Goal: Information Seeking & Learning: Learn about a topic

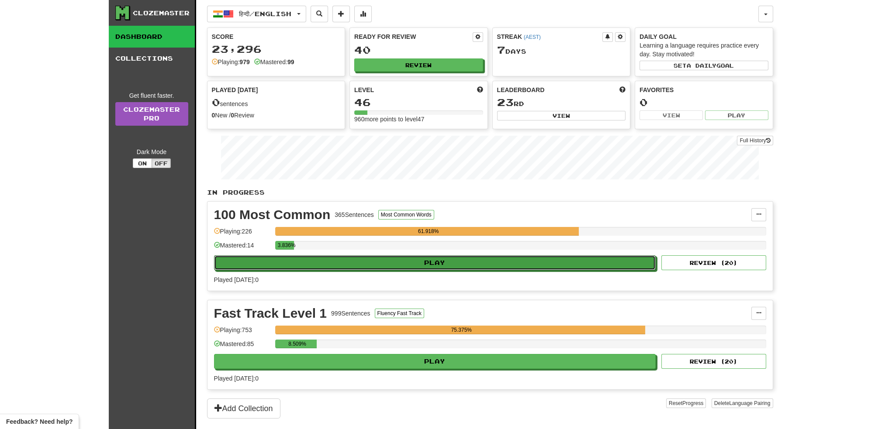
click at [402, 258] on button "Play" at bounding box center [435, 262] width 442 height 15
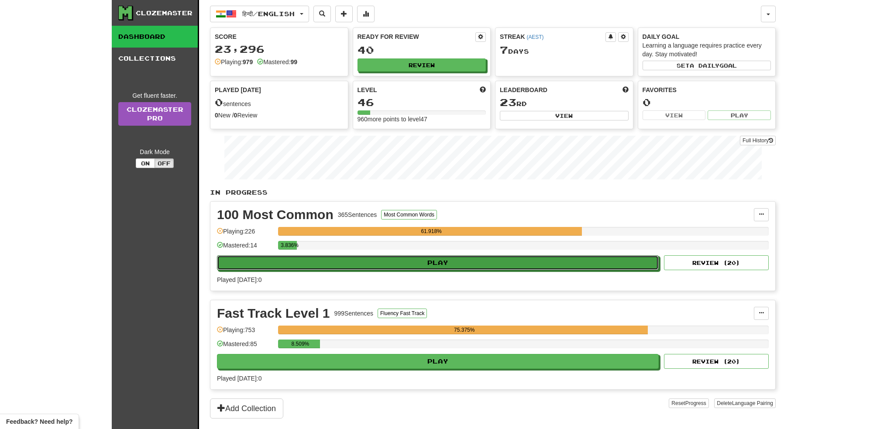
select select "**"
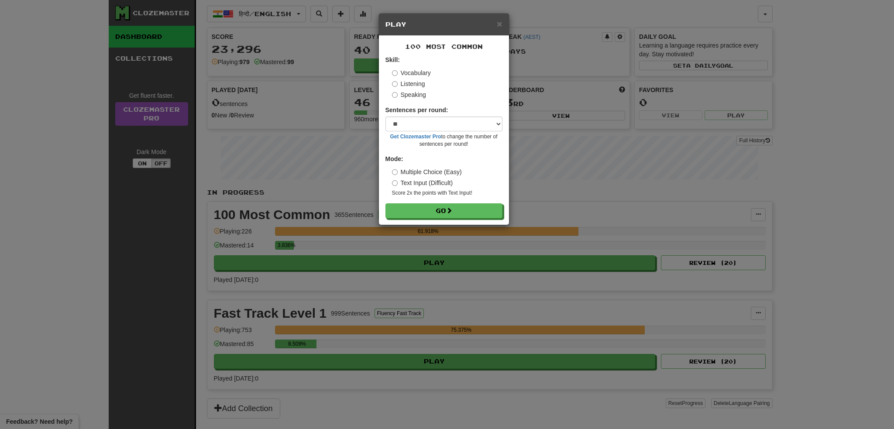
click at [403, 82] on label "Listening" at bounding box center [408, 83] width 33 height 9
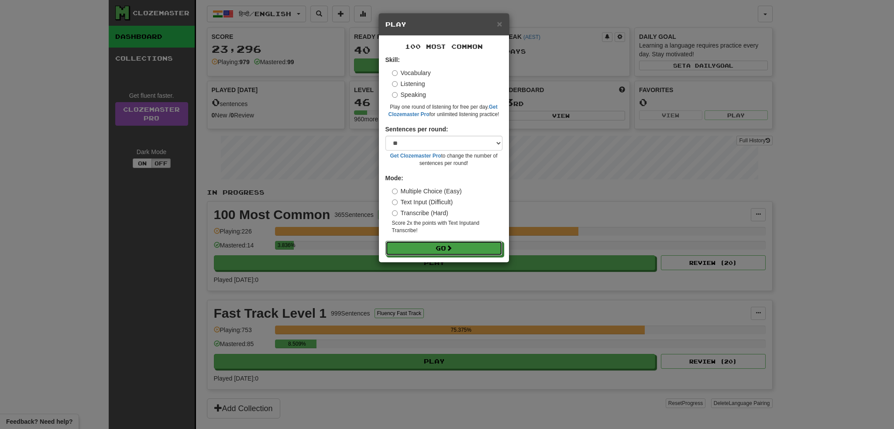
click at [434, 246] on button "Go" at bounding box center [443, 248] width 117 height 15
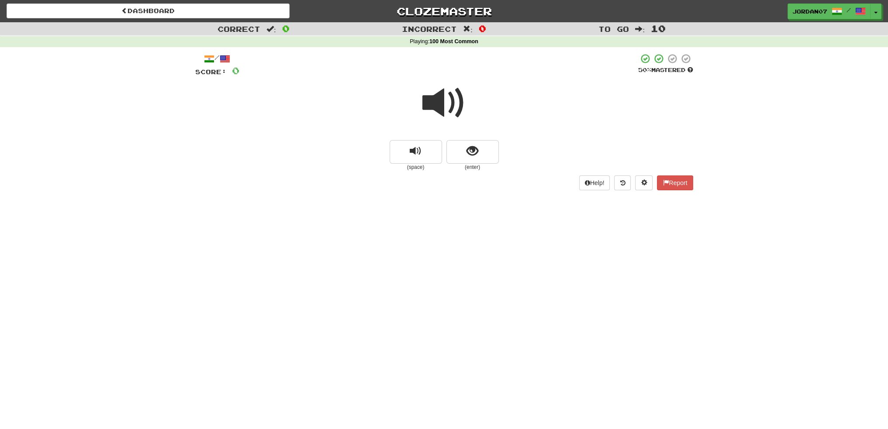
click at [436, 102] on span at bounding box center [444, 103] width 44 height 44
click at [446, 100] on span at bounding box center [444, 103] width 44 height 44
click at [471, 154] on span "show sentence" at bounding box center [472, 151] width 12 height 12
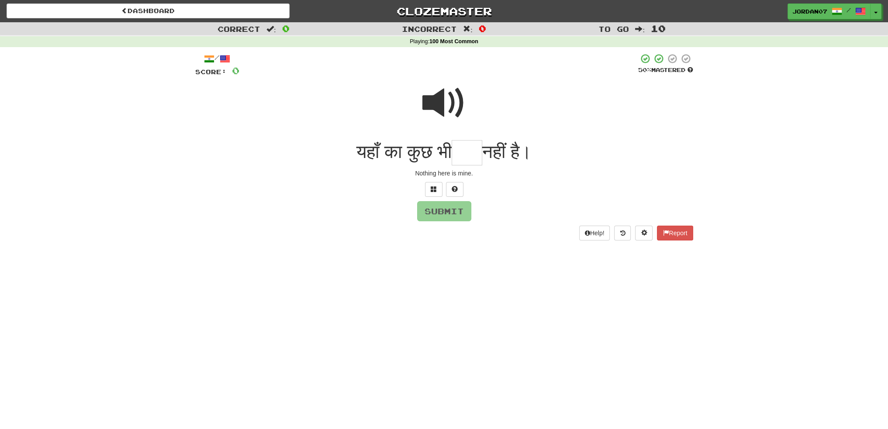
type input "*"
type input "****"
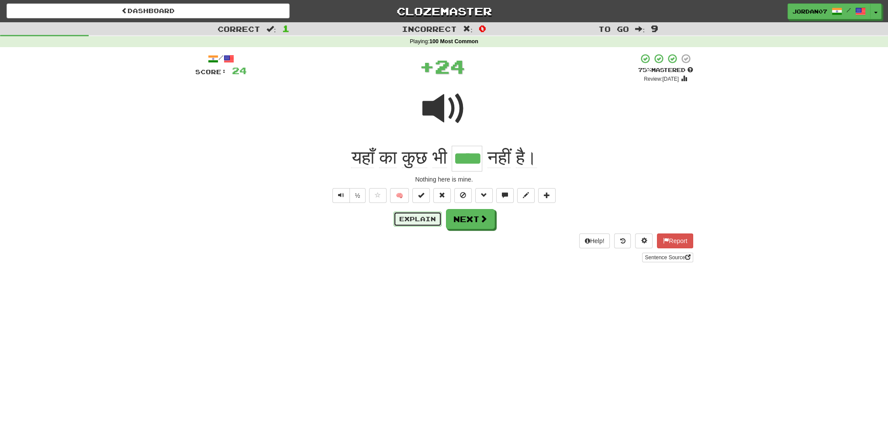
click at [421, 224] on button "Explain" at bounding box center [417, 219] width 48 height 15
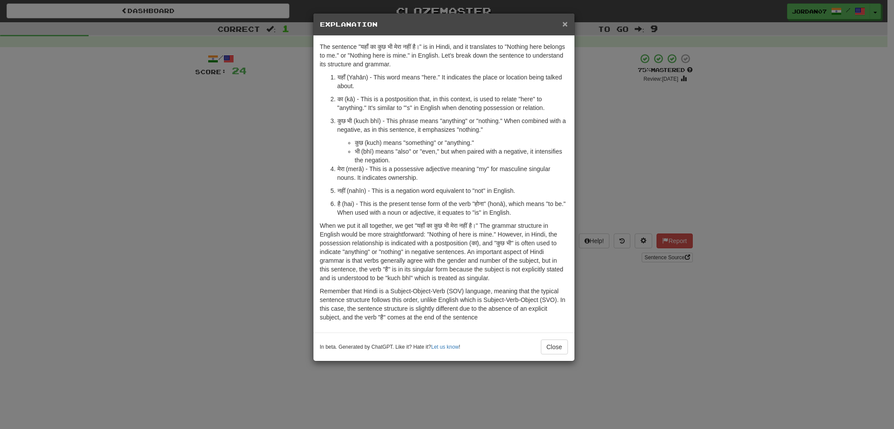
click at [567, 22] on span "×" at bounding box center [564, 24] width 5 height 10
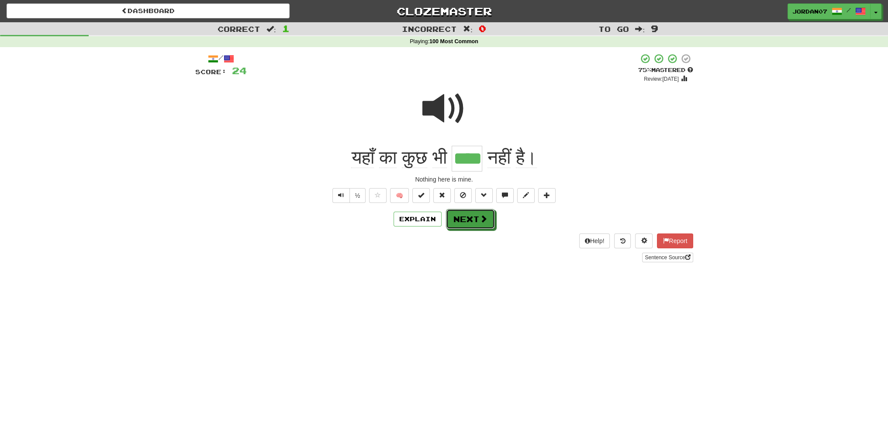
click at [473, 220] on button "Next" at bounding box center [470, 219] width 49 height 20
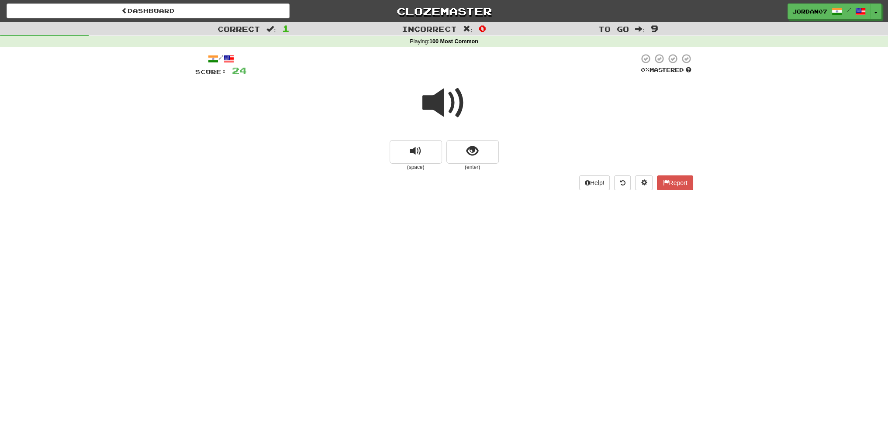
click at [444, 114] on span at bounding box center [444, 103] width 44 height 44
click at [443, 112] on span at bounding box center [444, 103] width 44 height 44
click at [459, 153] on button "show sentence" at bounding box center [472, 152] width 52 height 24
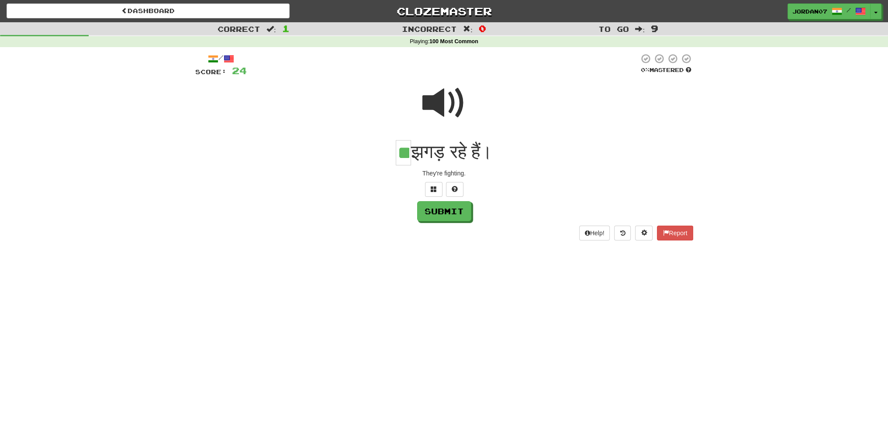
type input "**"
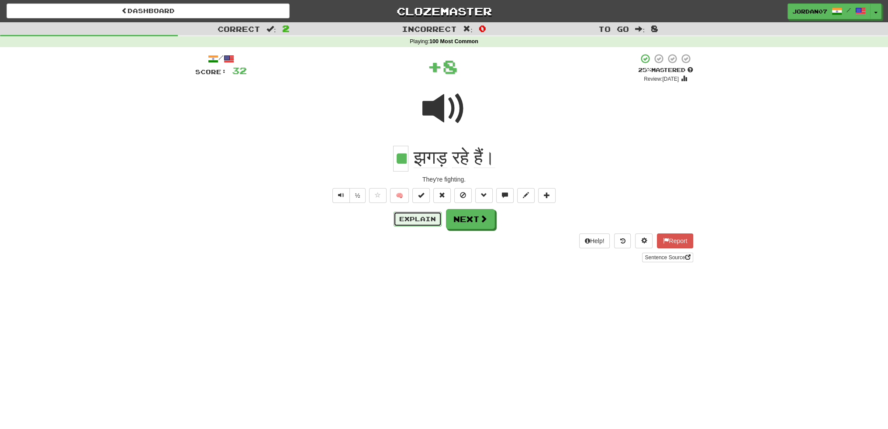
click at [433, 220] on button "Explain" at bounding box center [417, 219] width 48 height 15
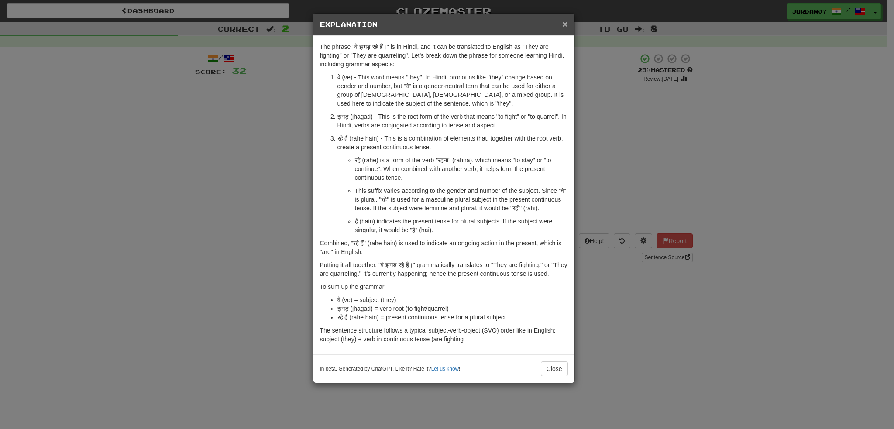
click at [563, 25] on span "×" at bounding box center [564, 24] width 5 height 10
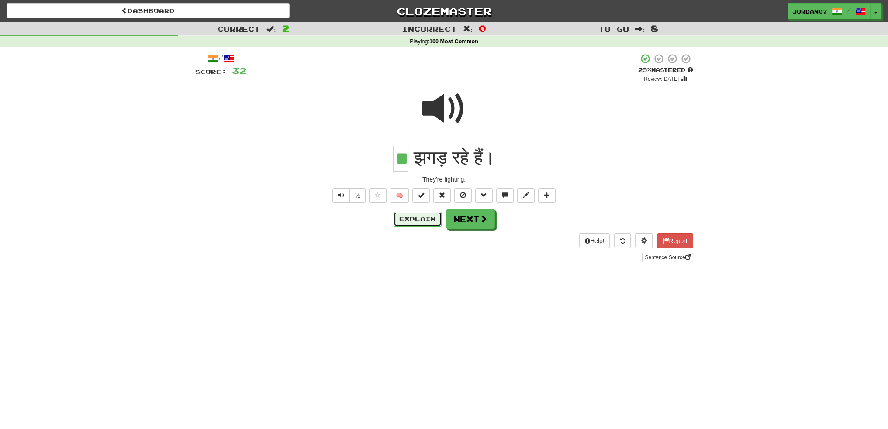
click at [425, 223] on button "Explain" at bounding box center [417, 219] width 48 height 15
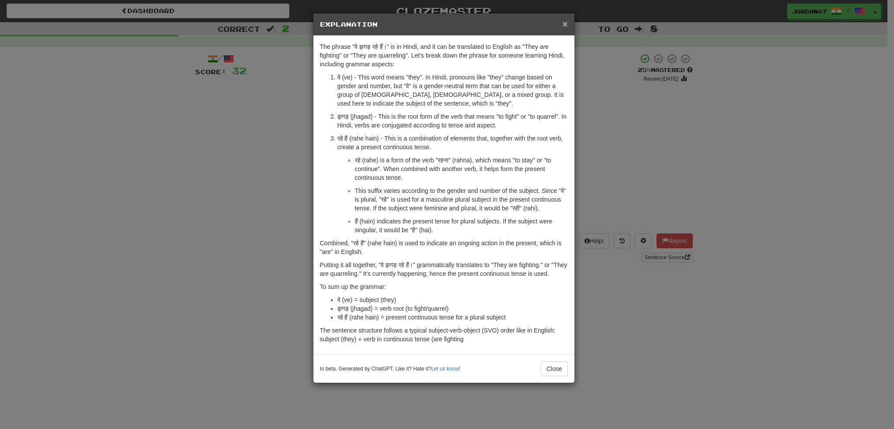
click at [562, 21] on span "×" at bounding box center [564, 24] width 5 height 10
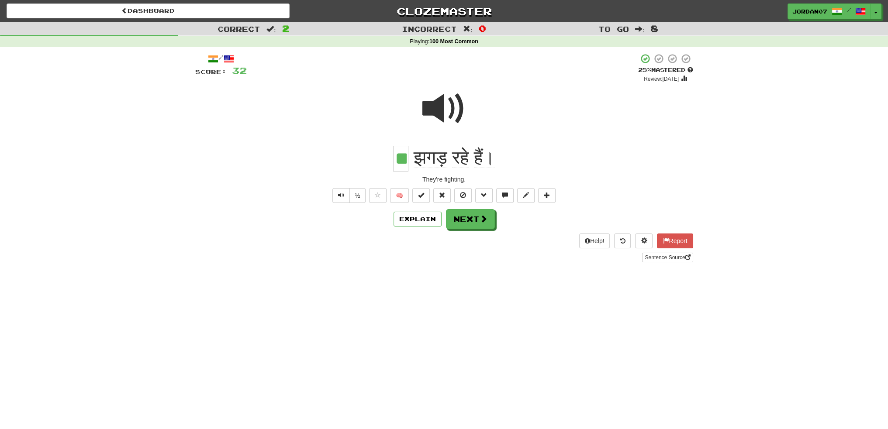
click at [294, 145] on div at bounding box center [444, 114] width 498 height 62
click at [463, 220] on button "Next" at bounding box center [470, 219] width 49 height 20
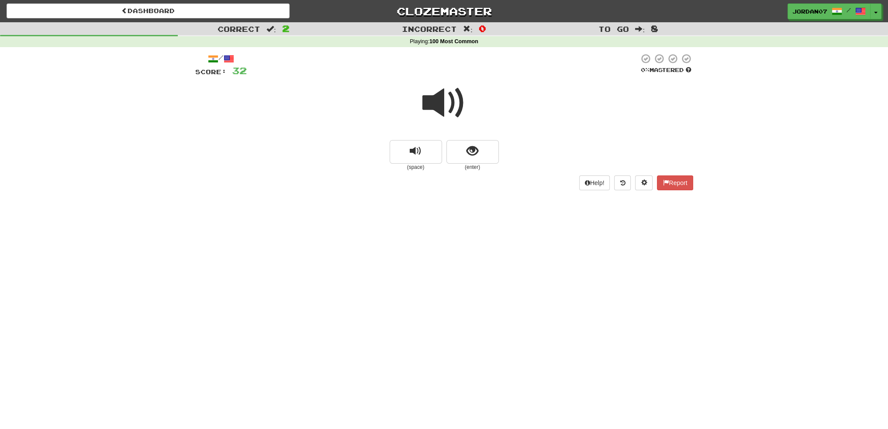
click at [392, 106] on div at bounding box center [444, 109] width 498 height 62
click at [492, 148] on button "show sentence" at bounding box center [472, 152] width 52 height 24
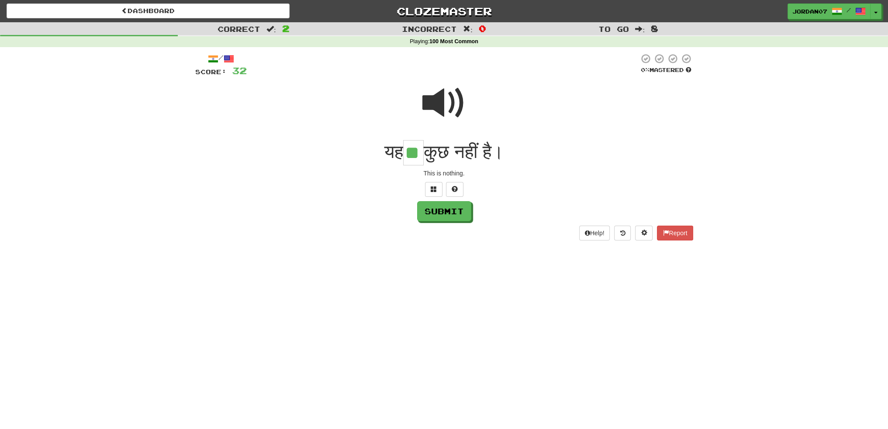
type input "**"
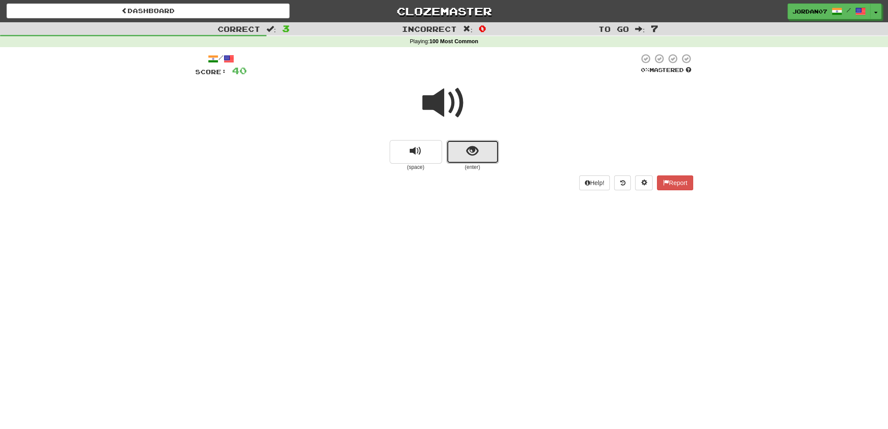
click at [463, 141] on button "show sentence" at bounding box center [472, 152] width 52 height 24
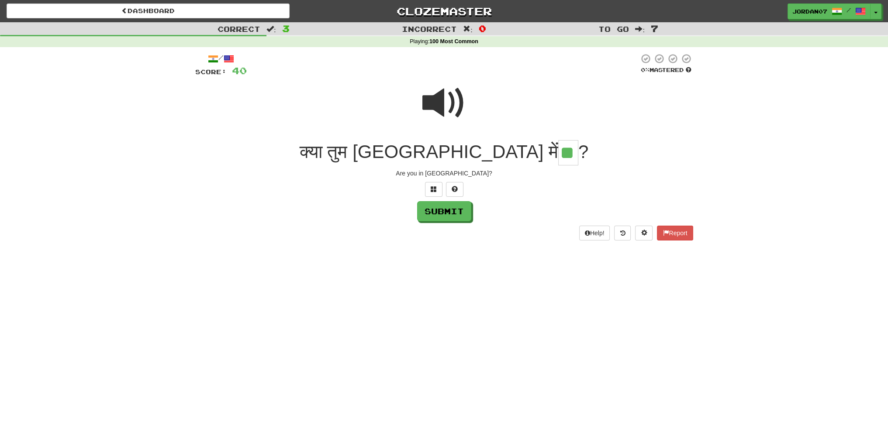
type input "**"
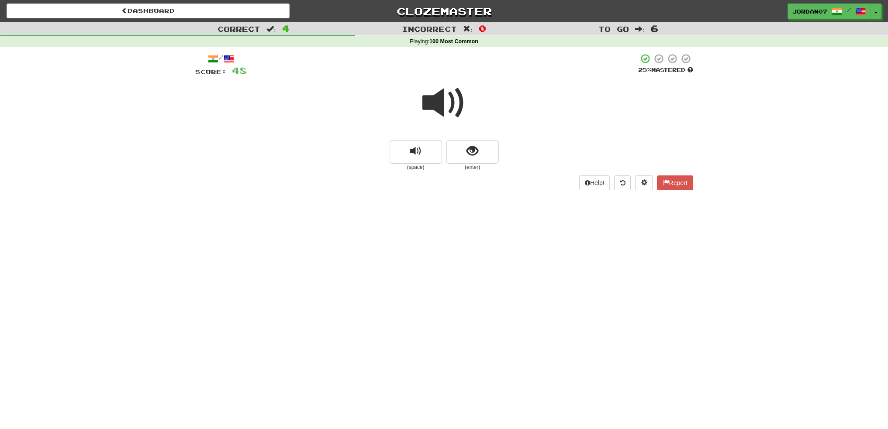
click at [424, 101] on span at bounding box center [444, 103] width 44 height 44
click at [476, 153] on span "show sentence" at bounding box center [472, 151] width 12 height 12
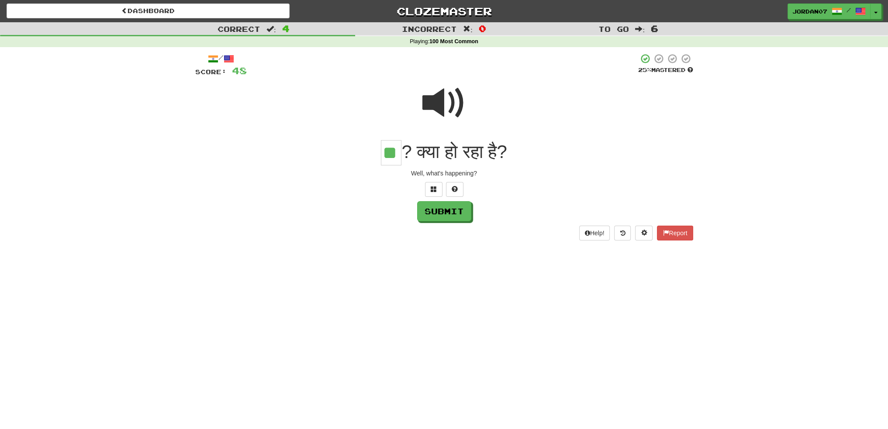
type input "**"
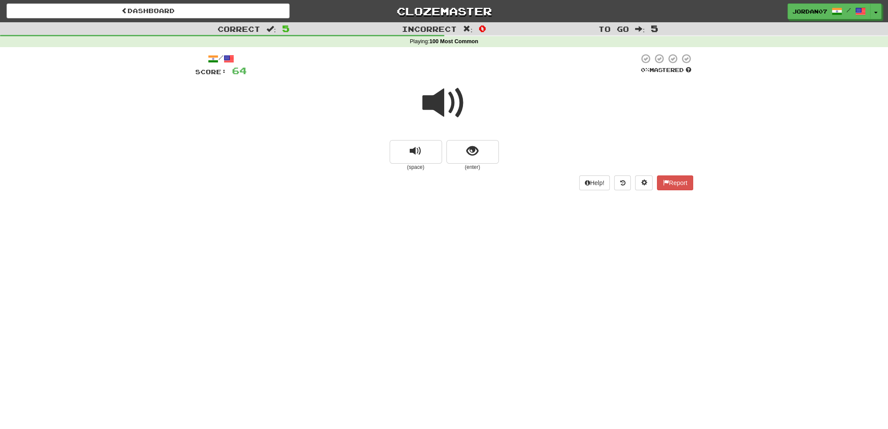
click at [452, 105] on span at bounding box center [444, 103] width 44 height 44
click at [464, 151] on button "show sentence" at bounding box center [472, 152] width 52 height 24
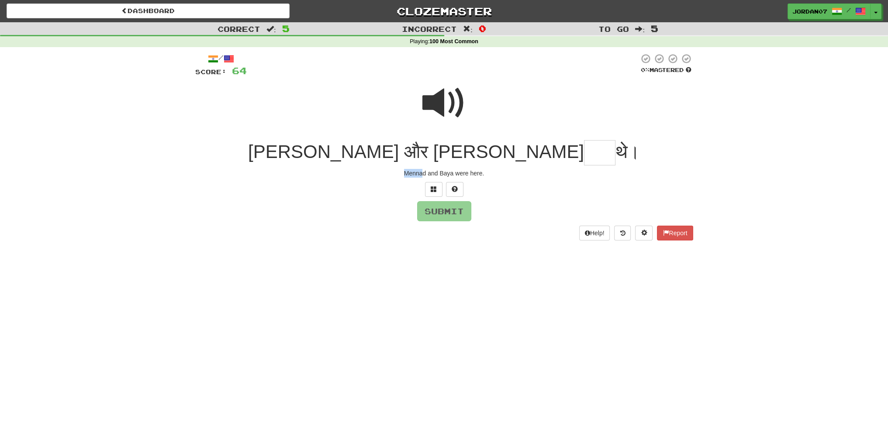
drag, startPoint x: 405, startPoint y: 177, endPoint x: 423, endPoint y: 169, distance: 19.5
click at [423, 171] on div "Mennad and Baya were here." at bounding box center [444, 173] width 498 height 9
drag, startPoint x: 423, startPoint y: 164, endPoint x: 430, endPoint y: 161, distance: 7.2
click at [426, 162] on div "[PERSON_NAME] और बाया थे।" at bounding box center [444, 153] width 498 height 26
drag, startPoint x: 435, startPoint y: 157, endPoint x: 463, endPoint y: 155, distance: 28.0
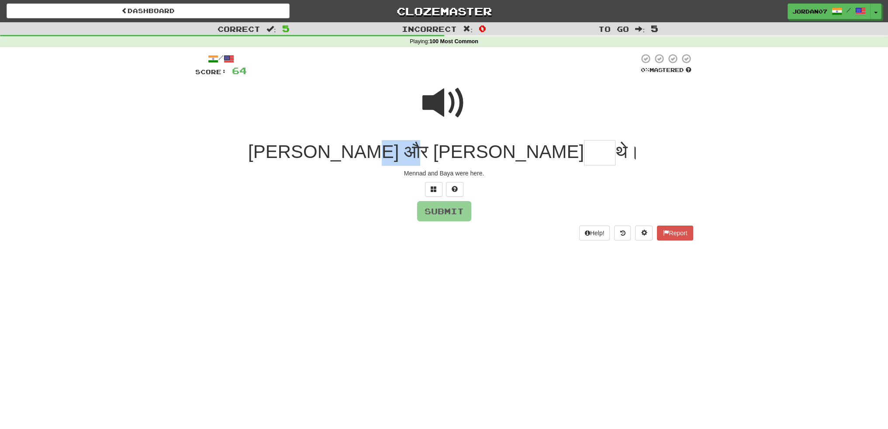
click at [463, 155] on span "[PERSON_NAME] और [PERSON_NAME]" at bounding box center [416, 151] width 336 height 21
click at [584, 158] on input "text" at bounding box center [599, 153] width 31 height 26
click at [456, 107] on span at bounding box center [444, 103] width 44 height 44
click at [584, 154] on input "text" at bounding box center [599, 153] width 31 height 26
type input "****"
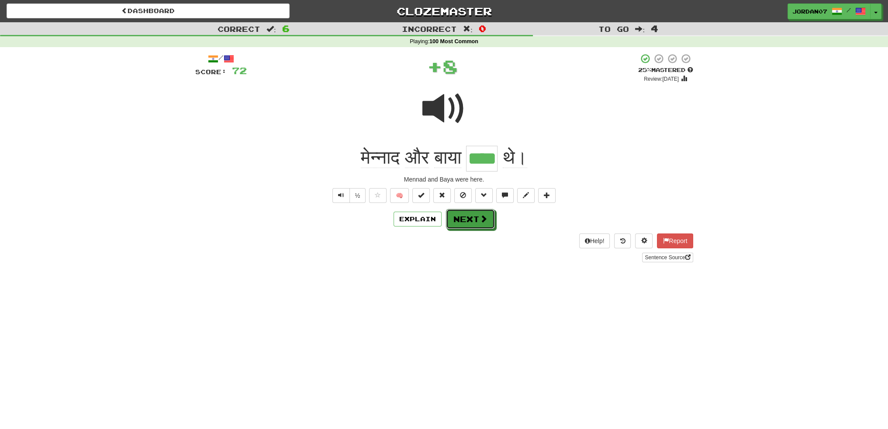
click at [468, 225] on button "Next" at bounding box center [470, 219] width 49 height 20
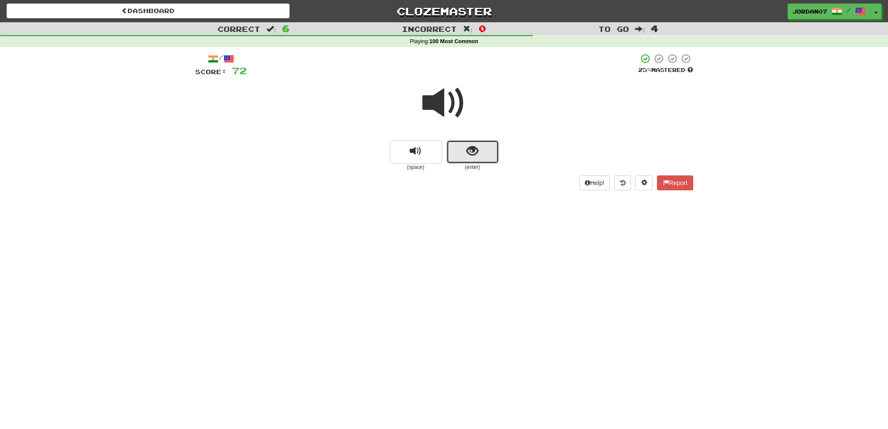
click at [487, 152] on button "show sentence" at bounding box center [472, 152] width 52 height 24
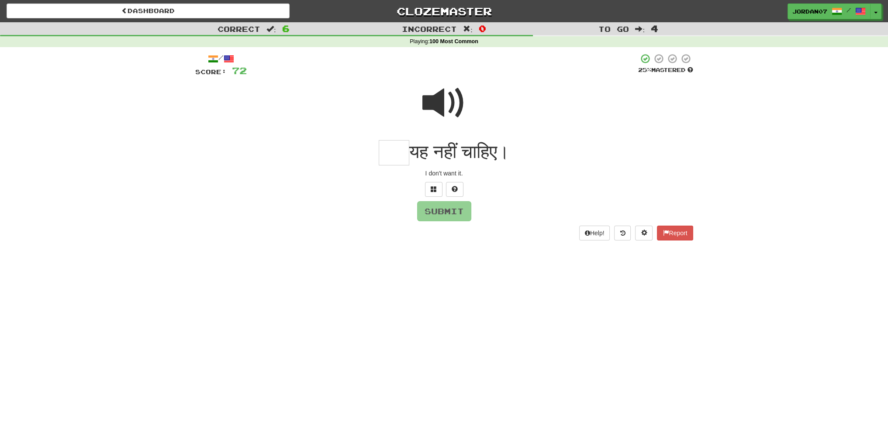
type input "*"
type input "****"
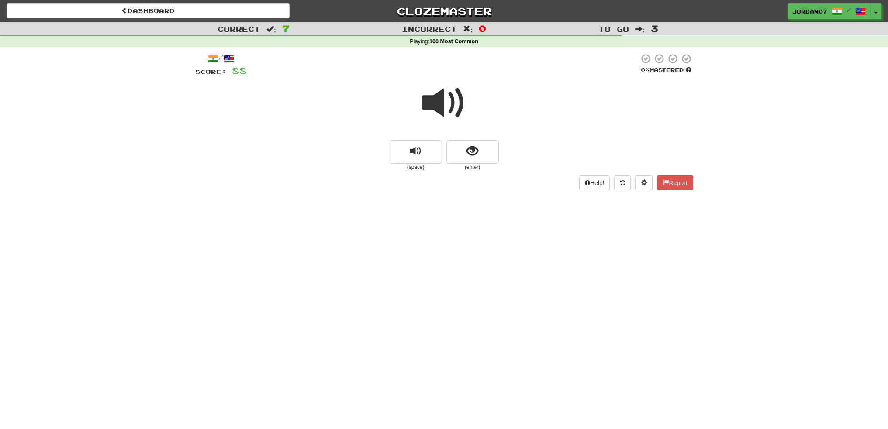
click at [449, 95] on span at bounding box center [444, 103] width 44 height 44
click at [437, 100] on span at bounding box center [444, 103] width 44 height 44
click at [484, 160] on button "show sentence" at bounding box center [472, 152] width 52 height 24
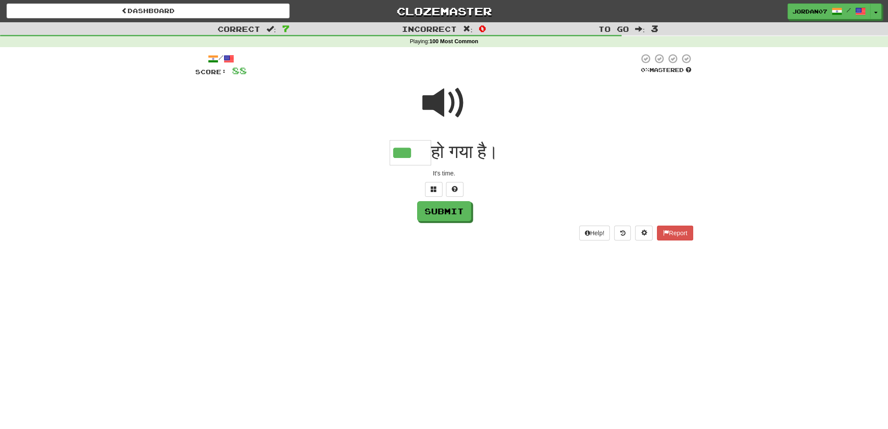
type input "***"
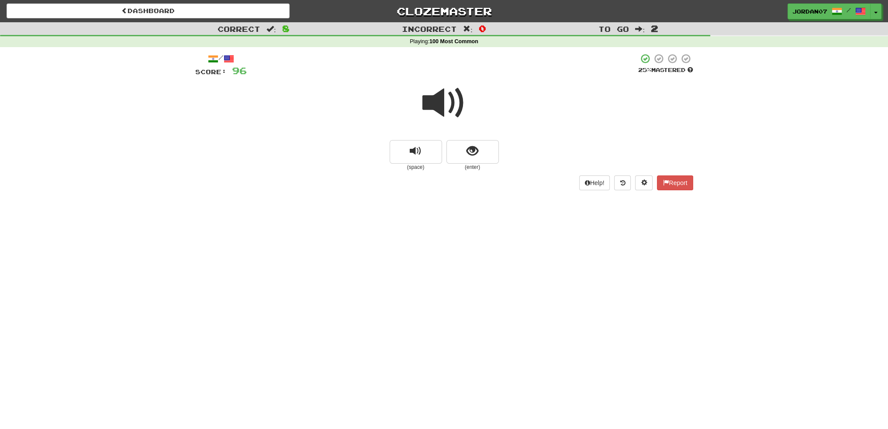
click at [451, 95] on span at bounding box center [444, 103] width 44 height 44
click at [491, 147] on button "show sentence" at bounding box center [472, 152] width 52 height 24
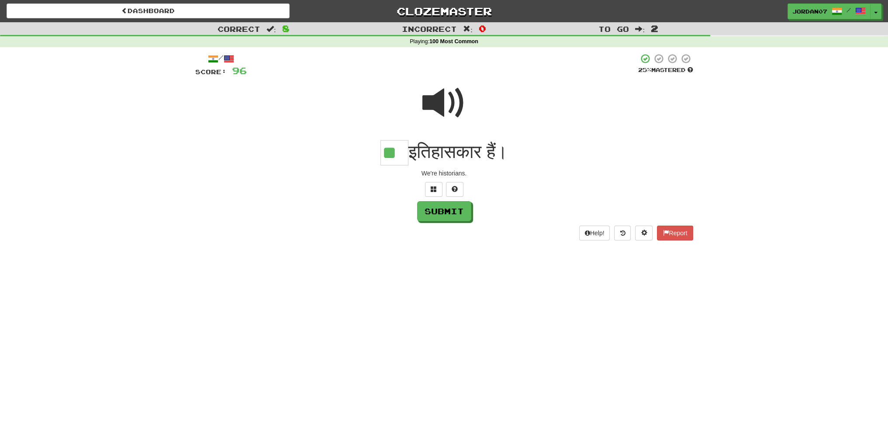
type input "**"
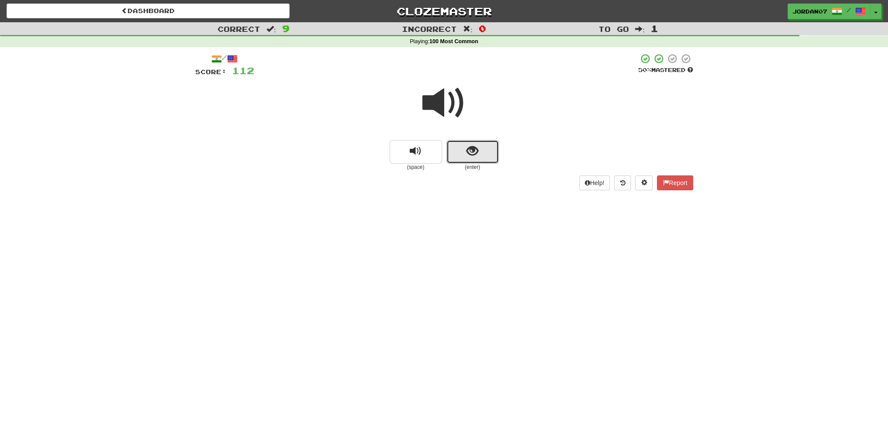
click at [477, 148] on span "show sentence" at bounding box center [472, 151] width 12 height 12
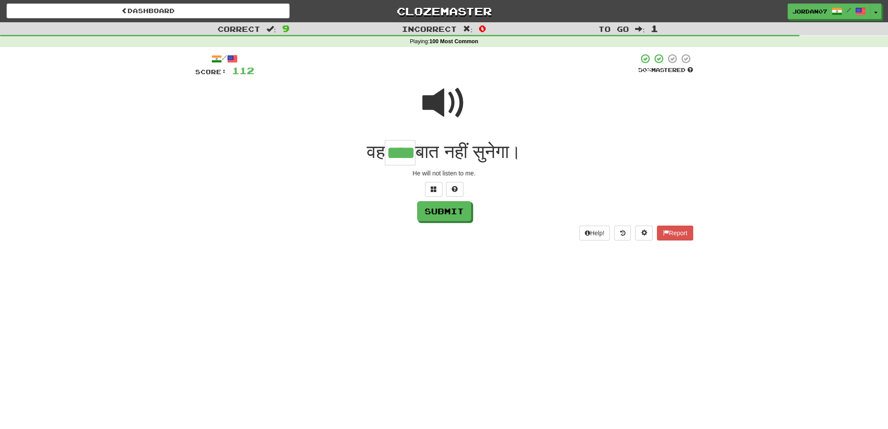
type input "****"
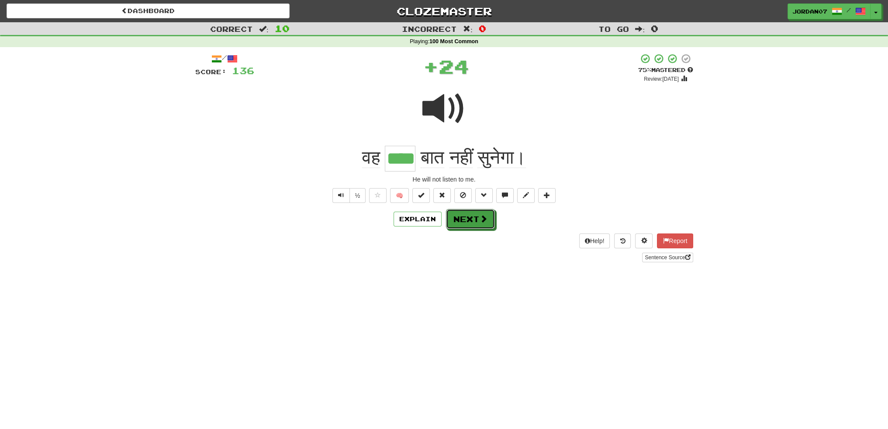
click at [475, 225] on button "Next" at bounding box center [470, 219] width 49 height 20
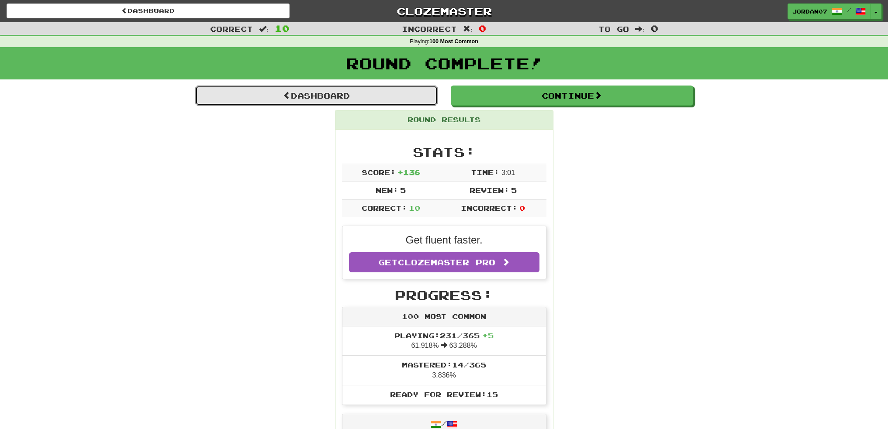
click at [384, 92] on link "Dashboard" at bounding box center [316, 96] width 242 height 20
